Goal: Task Accomplishment & Management: Manage account settings

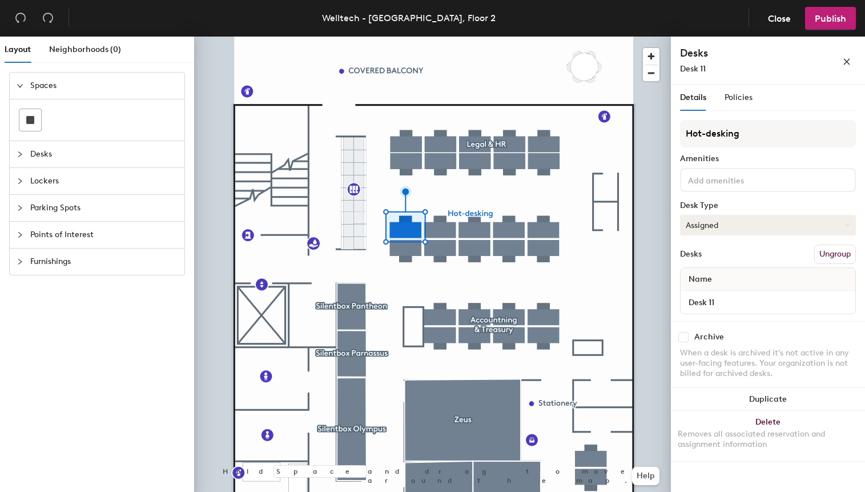
click at [708, 223] on button "Assigned" at bounding box center [768, 225] width 176 height 21
click at [719, 295] on div "Hoteled" at bounding box center [738, 294] width 114 height 17
click at [706, 226] on button "Assigned" at bounding box center [768, 225] width 176 height 21
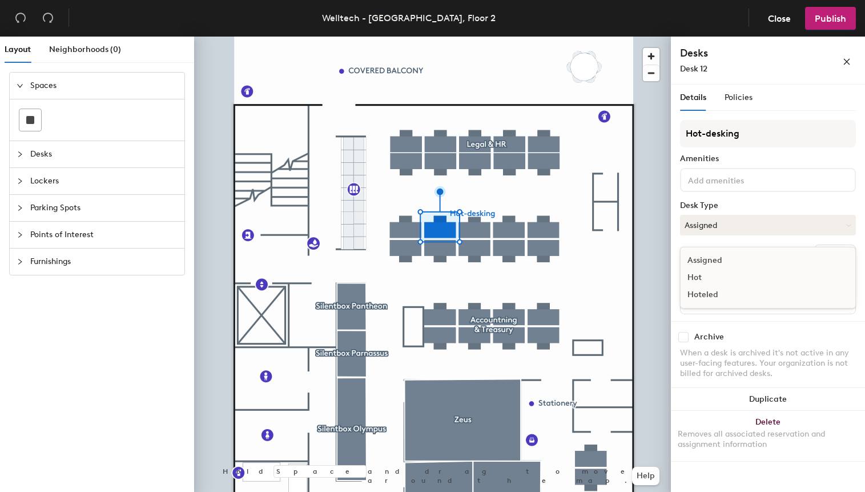
click at [713, 292] on div "Hoteled" at bounding box center [738, 294] width 114 height 17
click at [830, 23] on span "Publish" at bounding box center [830, 18] width 31 height 11
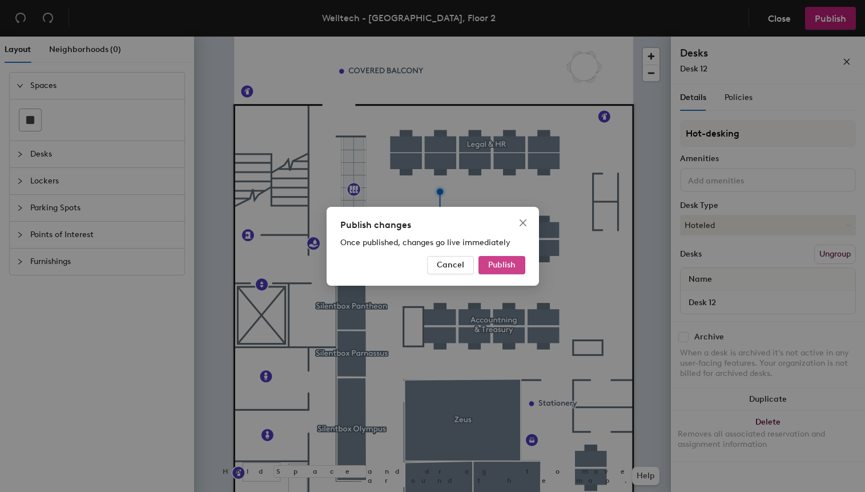
click at [507, 266] on span "Publish" at bounding box center [501, 265] width 27 height 10
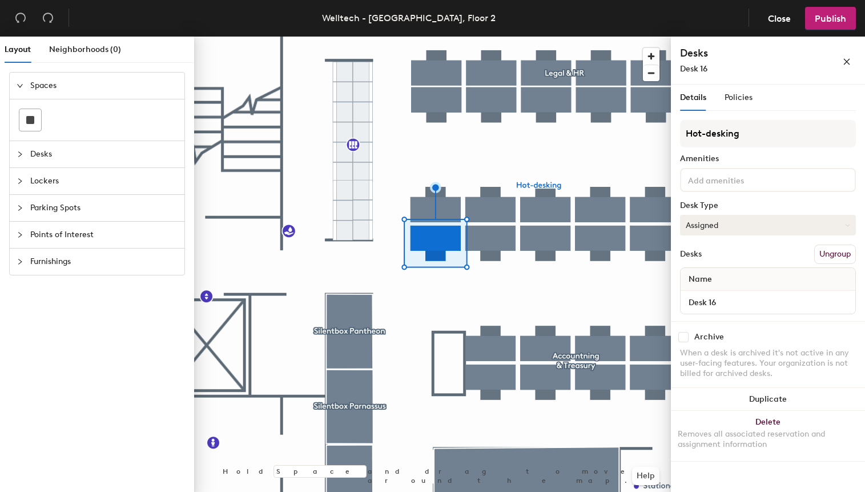
click at [720, 220] on button "Assigned" at bounding box center [768, 225] width 176 height 21
click at [723, 296] on div "Hoteled" at bounding box center [738, 294] width 114 height 17
click at [841, 20] on span "Publish" at bounding box center [830, 18] width 31 height 11
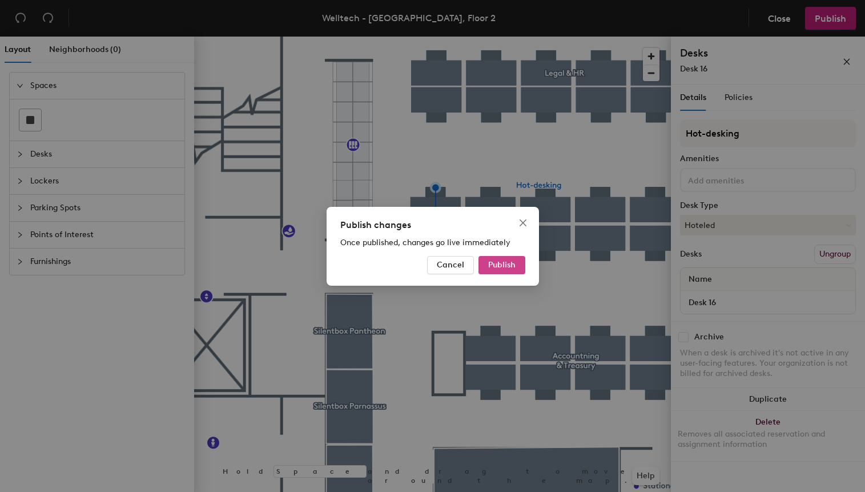
click at [497, 262] on span "Publish" at bounding box center [501, 265] width 27 height 10
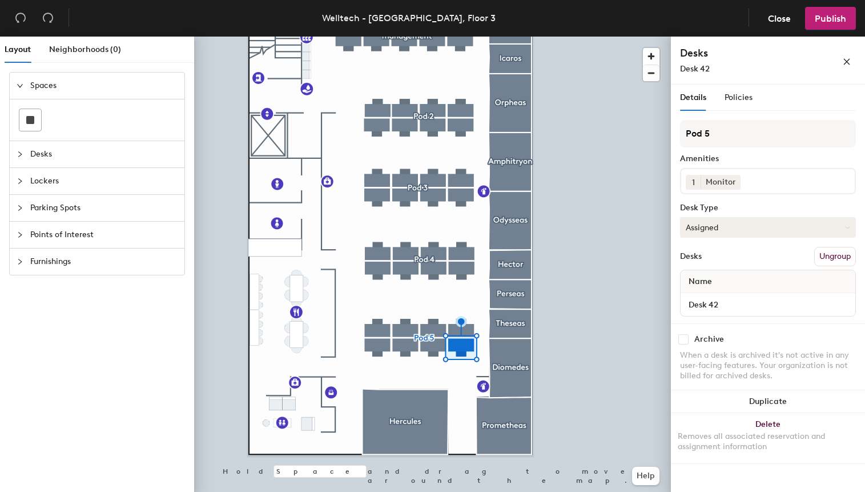
click at [708, 230] on button "Assigned" at bounding box center [768, 227] width 176 height 21
click at [705, 299] on div "Hoteled" at bounding box center [738, 296] width 114 height 17
click at [832, 18] on span "Publish" at bounding box center [830, 18] width 31 height 11
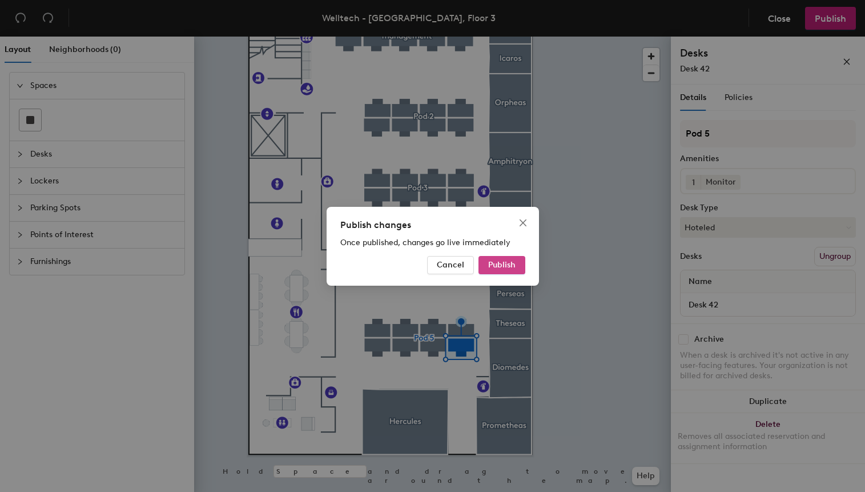
click at [500, 260] on span "Publish" at bounding box center [501, 265] width 27 height 10
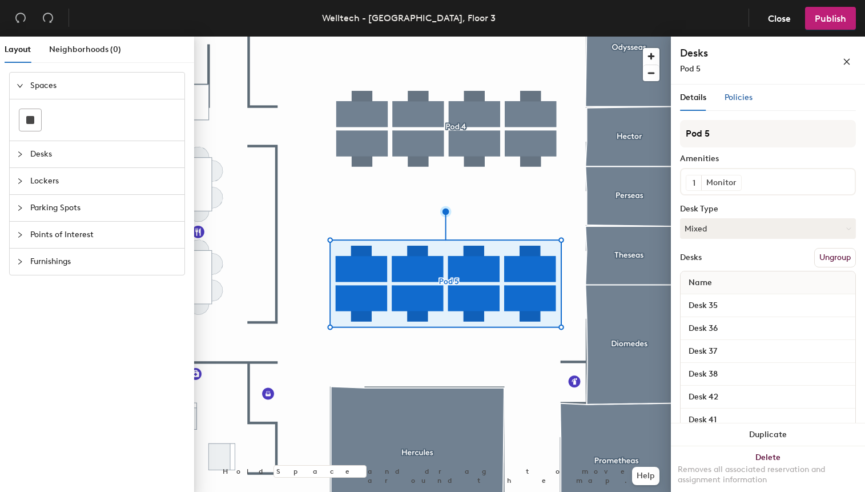
click at [737, 95] on span "Policies" at bounding box center [739, 98] width 28 height 10
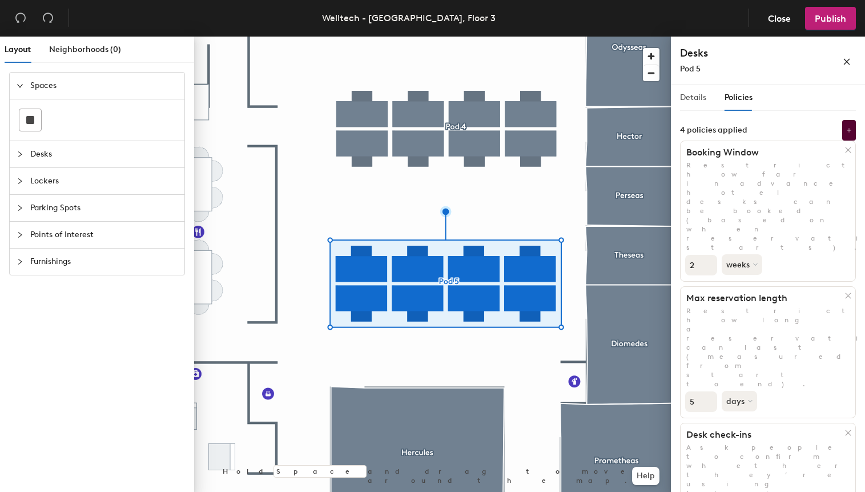
click at [695, 104] on div "Details" at bounding box center [693, 98] width 26 height 26
